Goal: Task Accomplishment & Management: Complete application form

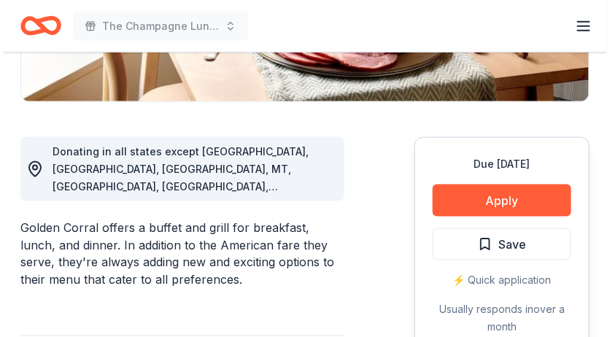
scroll to position [370, 0]
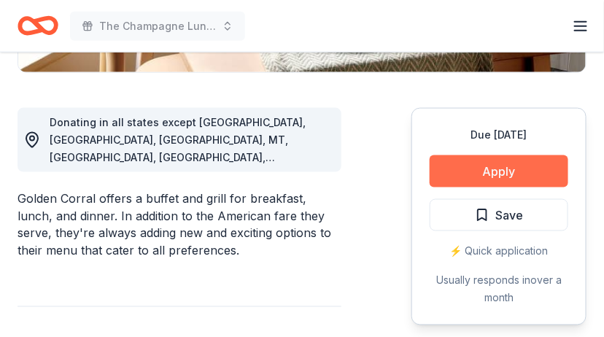
click at [486, 167] on button "Apply" at bounding box center [498, 171] width 139 height 32
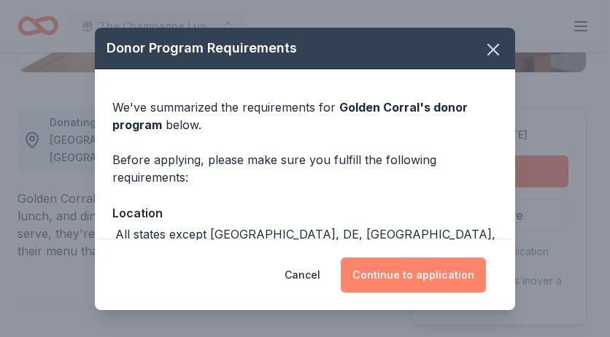
click at [407, 272] on button "Continue to application" at bounding box center [412, 274] width 145 height 35
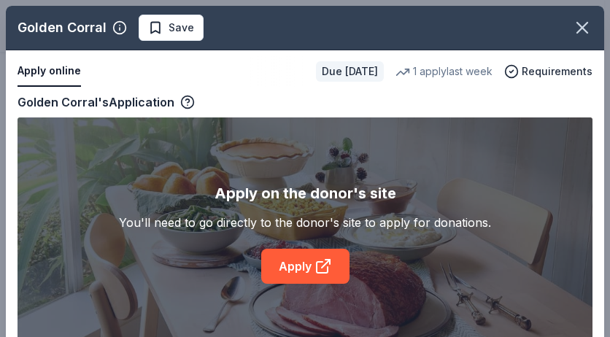
scroll to position [28, 0]
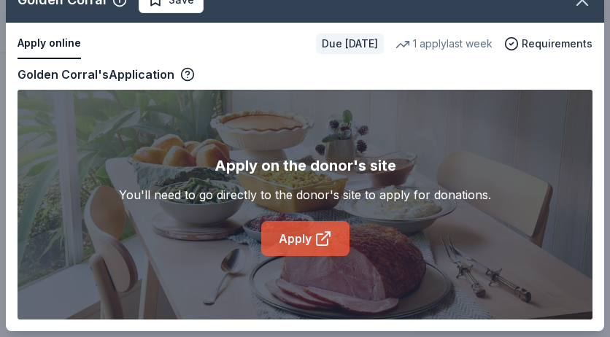
click at [293, 235] on link "Apply" at bounding box center [305, 238] width 88 height 35
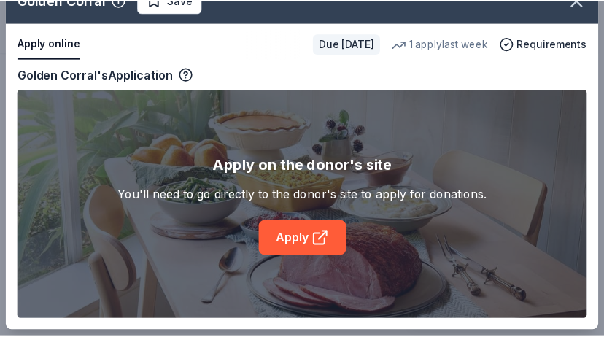
scroll to position [0, 0]
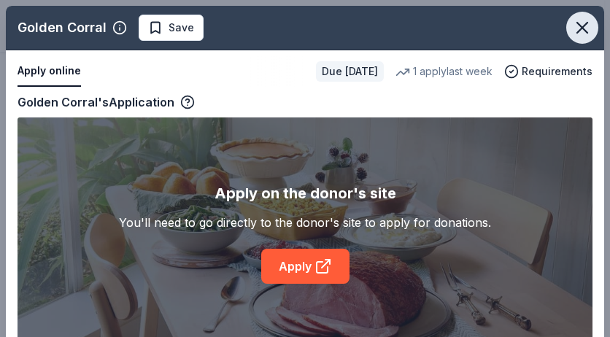
click at [577, 26] on icon "button" at bounding box center [582, 28] width 10 height 10
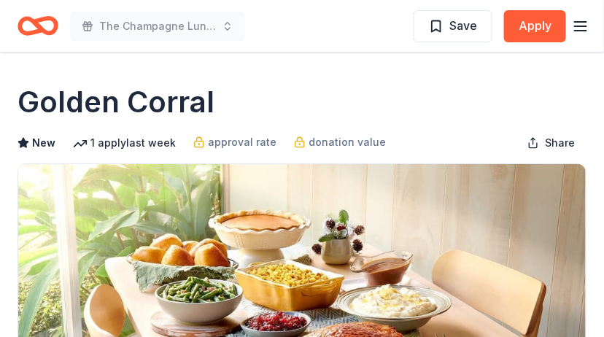
click at [579, 31] on line "button" at bounding box center [581, 31] width 12 height 0
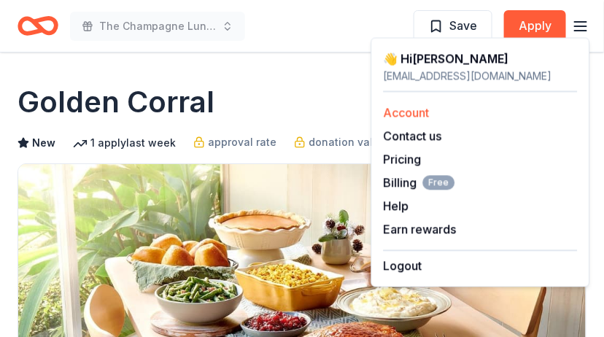
click at [413, 111] on link "Account" at bounding box center [407, 113] width 46 height 15
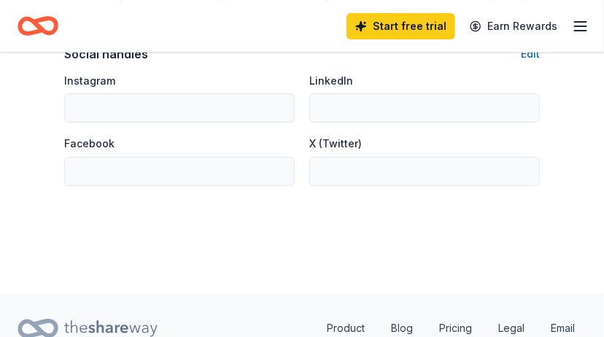
scroll to position [903, 0]
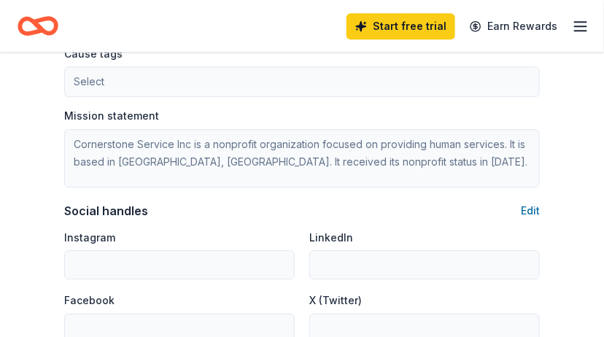
click at [583, 27] on icon "button" at bounding box center [580, 25] width 17 height 17
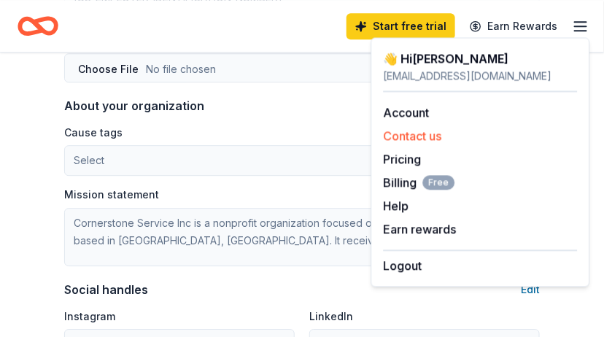
scroll to position [758, 0]
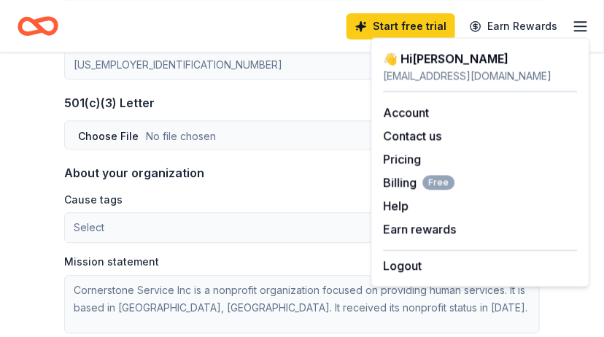
click at [298, 104] on div "501(c)(3) Letter Edit" at bounding box center [301, 102] width 475 height 17
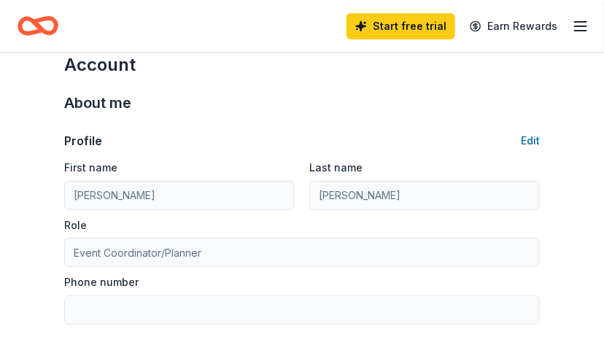
scroll to position [0, 0]
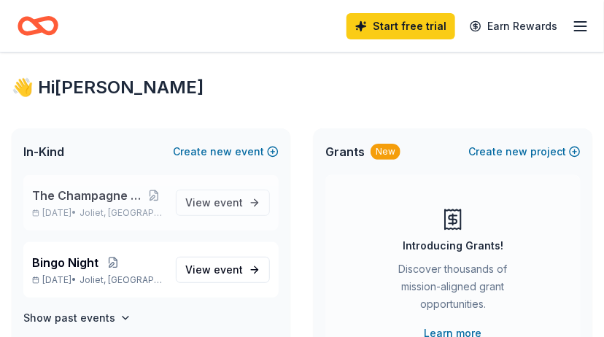
click at [101, 195] on span "The Champagne Luncheon" at bounding box center [88, 195] width 112 height 17
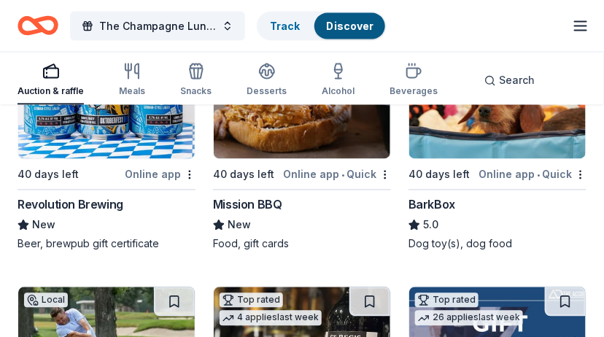
scroll to position [510, 0]
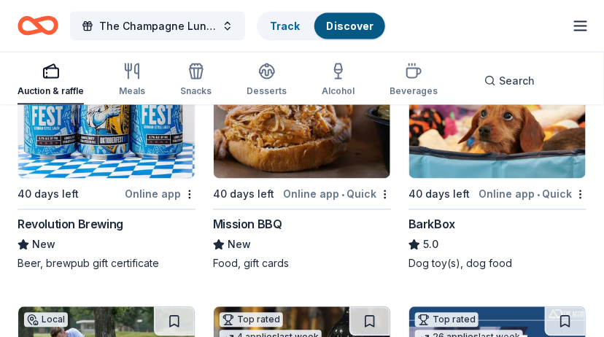
click at [285, 145] on img at bounding box center [302, 109] width 176 height 139
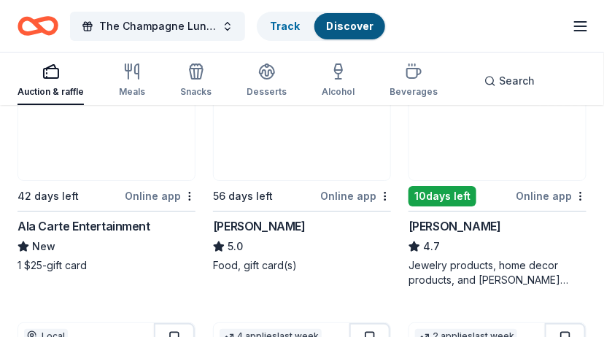
scroll to position [1021, 0]
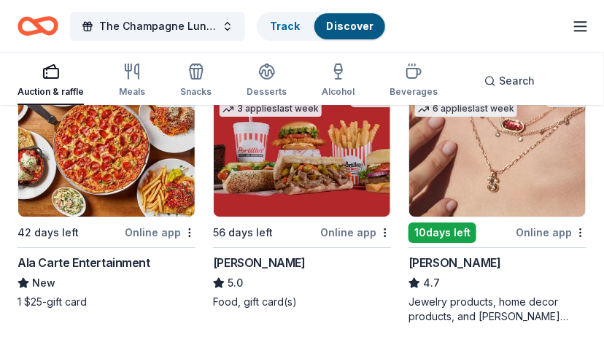
click at [289, 163] on img at bounding box center [302, 147] width 176 height 139
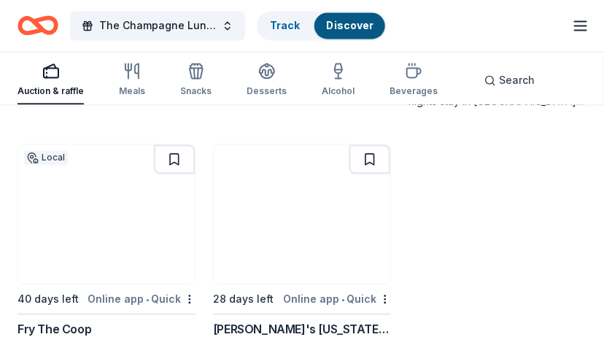
scroll to position [1786, 0]
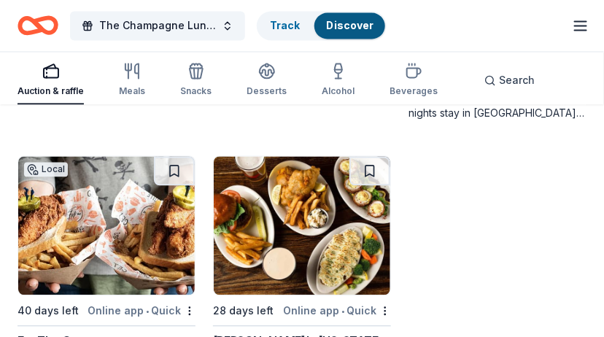
click at [106, 231] on img at bounding box center [106, 226] width 176 height 139
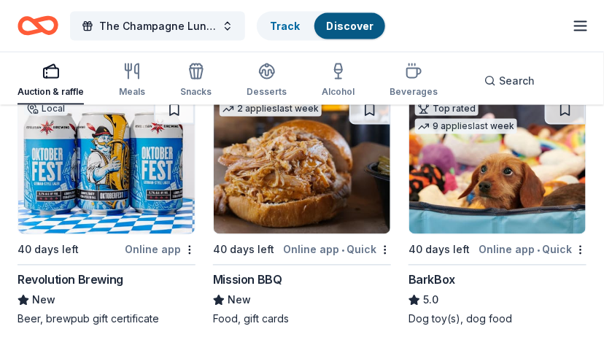
scroll to position [437, 0]
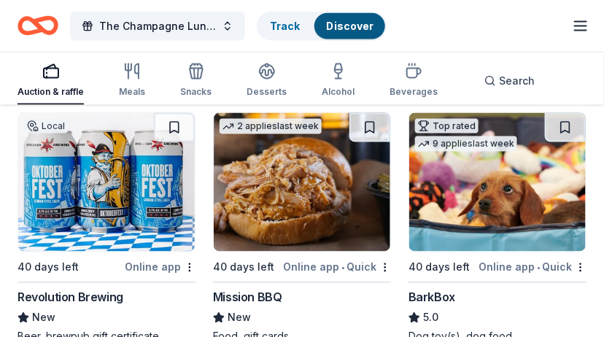
click at [126, 195] on img at bounding box center [106, 182] width 176 height 139
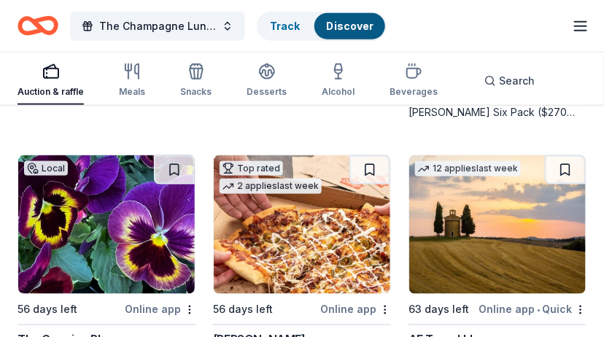
scroll to position [1495, 0]
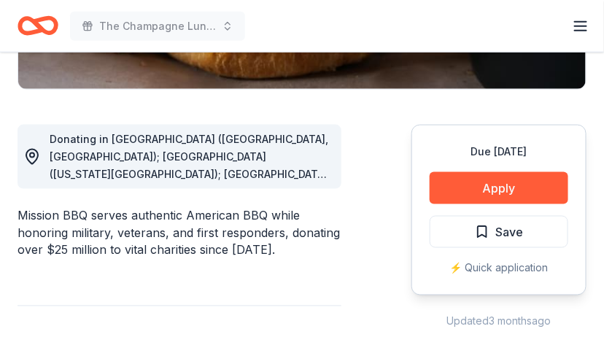
scroll to position [365, 0]
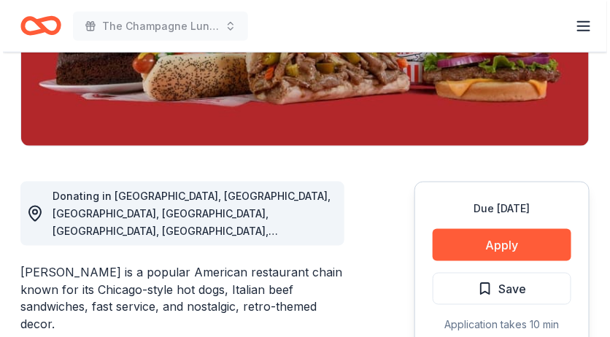
scroll to position [365, 0]
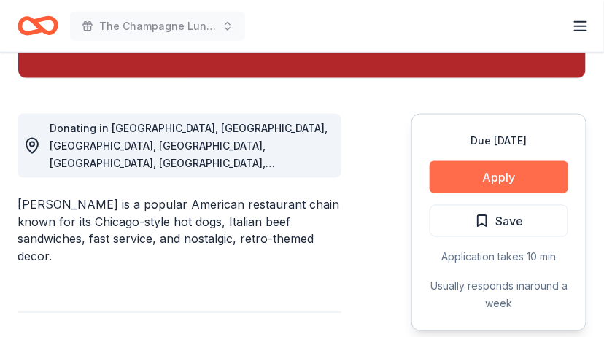
click at [464, 171] on button "Apply" at bounding box center [498, 177] width 139 height 32
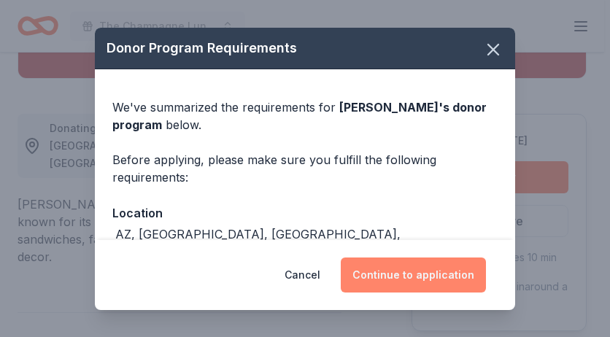
click at [407, 273] on button "Continue to application" at bounding box center [412, 274] width 145 height 35
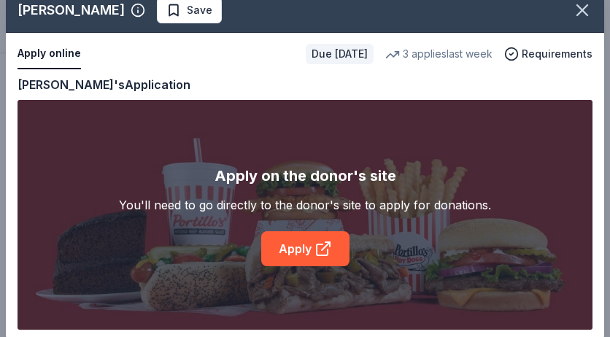
scroll to position [28, 0]
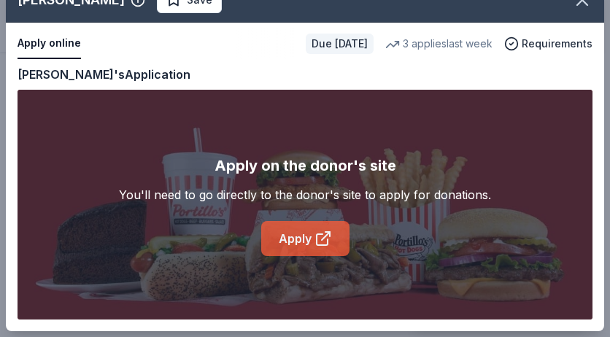
click at [295, 235] on link "Apply" at bounding box center [305, 238] width 88 height 35
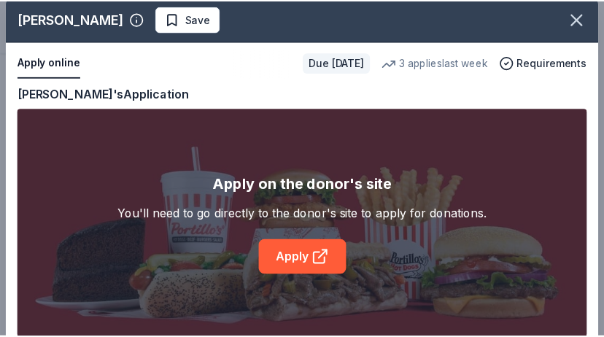
scroll to position [0, 0]
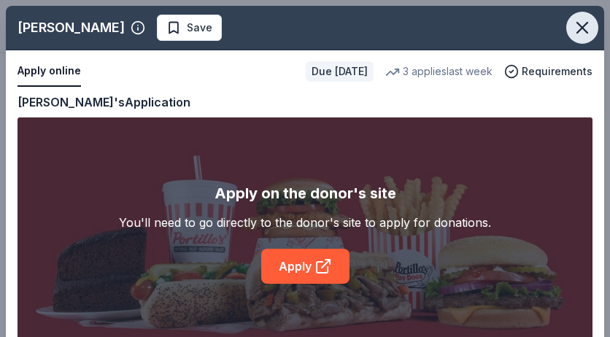
click at [577, 26] on icon "button" at bounding box center [582, 28] width 10 height 10
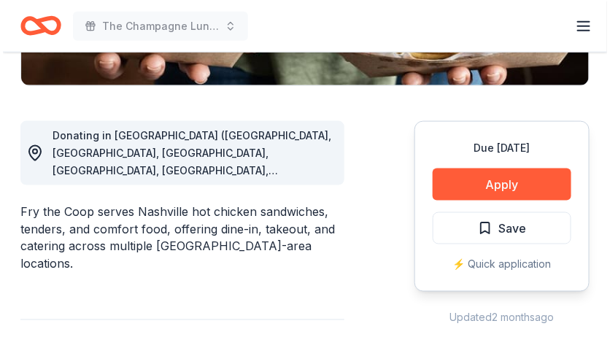
scroll to position [365, 0]
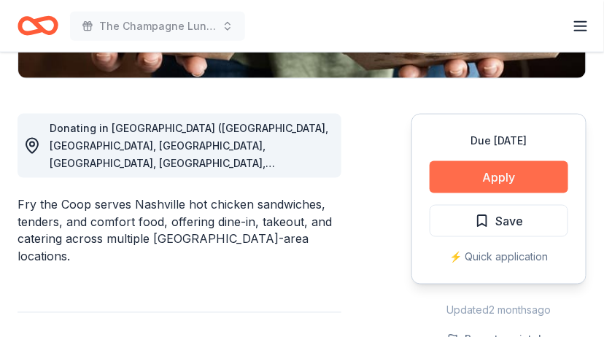
click at [488, 176] on button "Apply" at bounding box center [498, 177] width 139 height 32
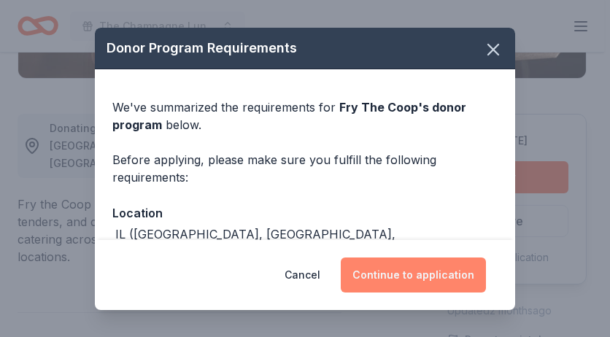
click at [414, 269] on button "Continue to application" at bounding box center [412, 274] width 145 height 35
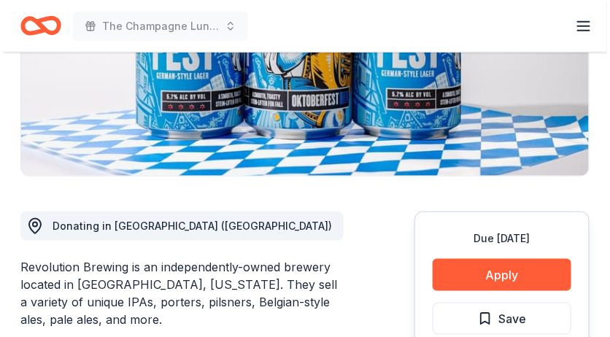
scroll to position [292, 0]
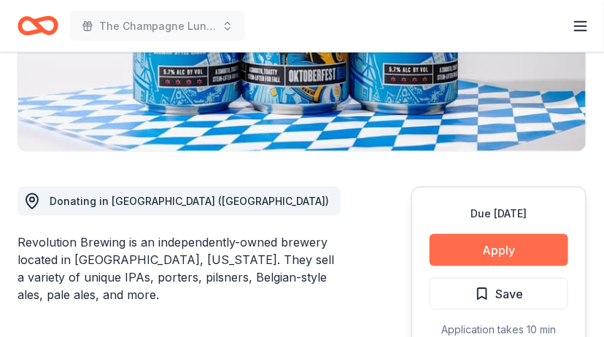
click at [483, 245] on button "Apply" at bounding box center [498, 250] width 139 height 32
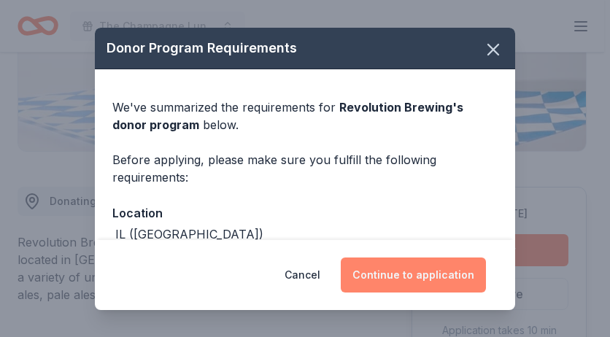
click at [392, 270] on button "Continue to application" at bounding box center [412, 274] width 145 height 35
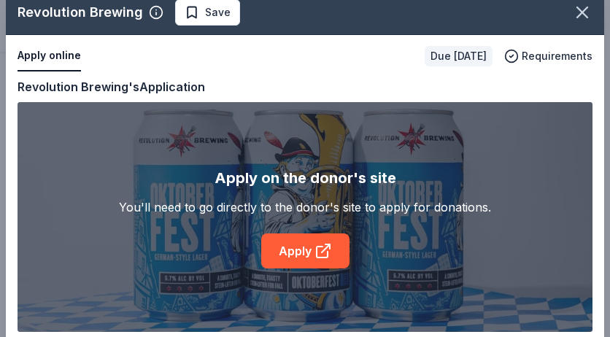
scroll to position [28, 0]
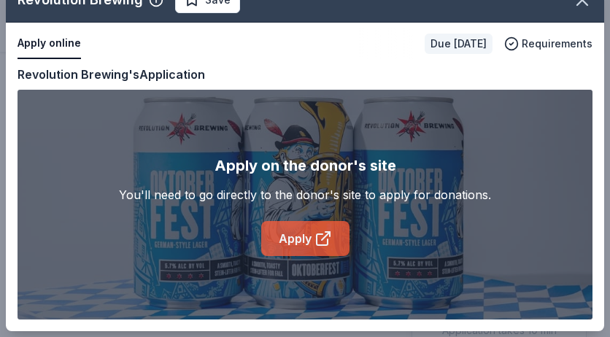
click at [292, 232] on link "Apply" at bounding box center [305, 238] width 88 height 35
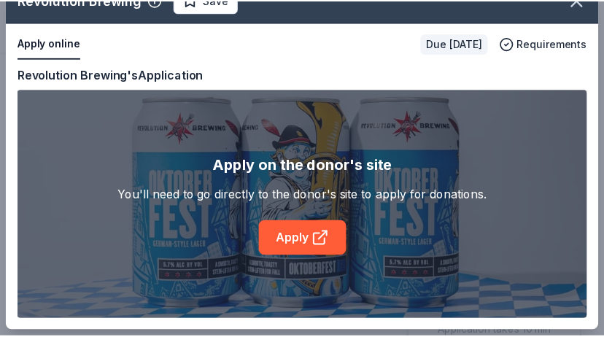
scroll to position [0, 0]
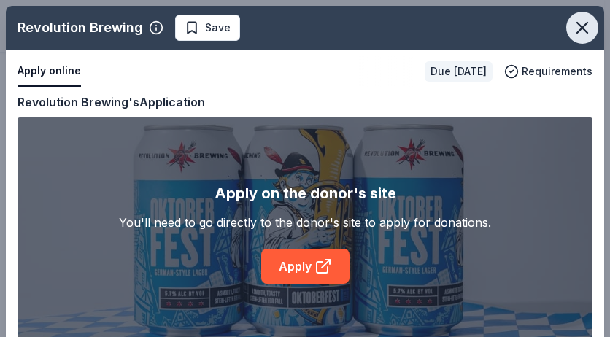
click at [572, 23] on icon "button" at bounding box center [582, 27] width 20 height 20
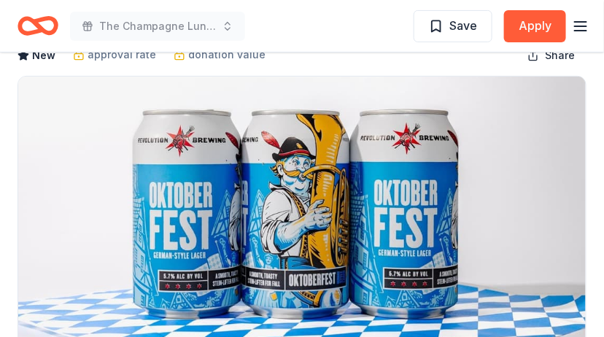
scroll to position [73, 0]
